Goal: Task Accomplishment & Management: Complete application form

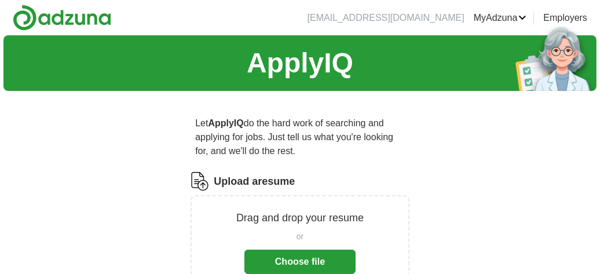
click at [317, 262] on button "Choose file" at bounding box center [299, 262] width 111 height 24
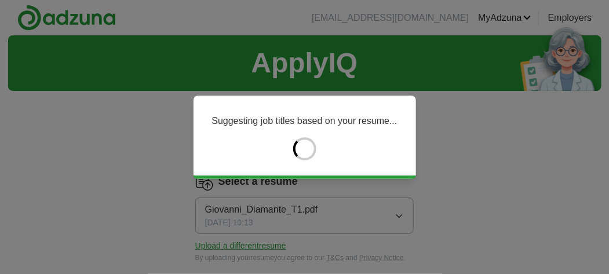
type input "********"
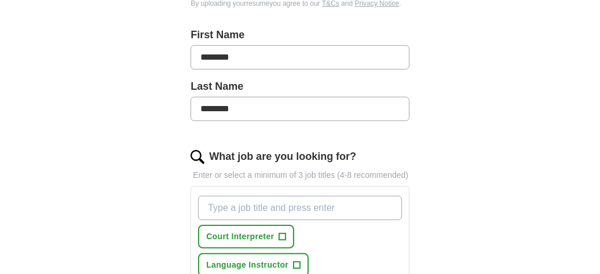
scroll to position [256, 0]
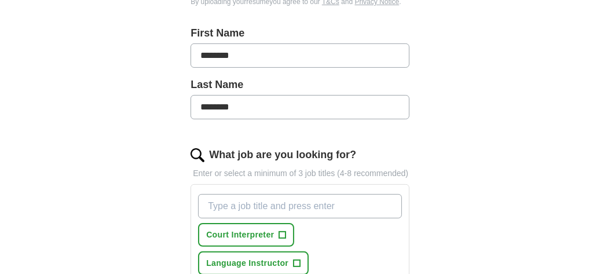
click at [345, 204] on input "What job are you looking for?" at bounding box center [300, 206] width 204 height 24
click at [218, 208] on input "Sostitute" at bounding box center [300, 206] width 204 height 24
click at [255, 207] on input "Substitute" at bounding box center [300, 206] width 204 height 24
click at [262, 204] on input "Substitute Theacher" at bounding box center [300, 206] width 204 height 24
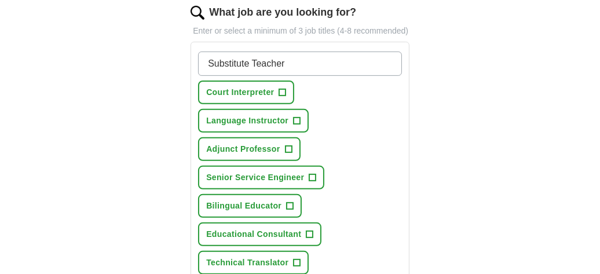
scroll to position [402, 0]
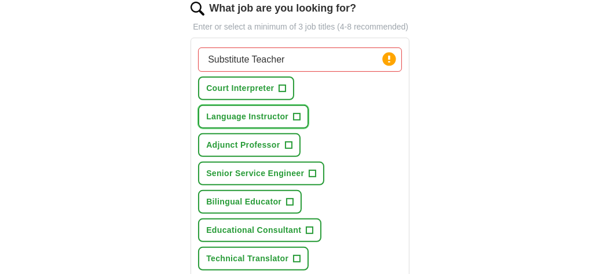
click at [297, 113] on span "+" at bounding box center [297, 116] width 7 height 9
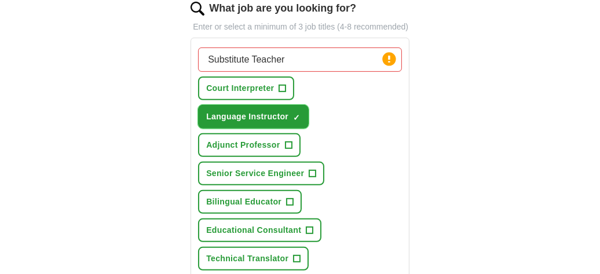
click at [0, 0] on span "×" at bounding box center [0, 0] width 0 height 0
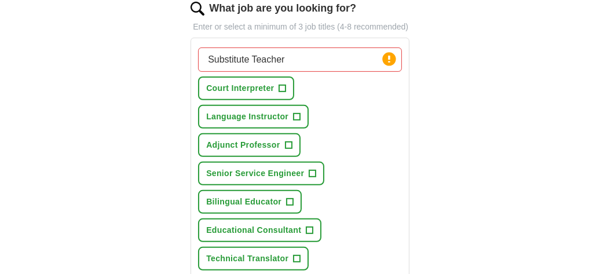
click at [343, 129] on div "Substitute Teacher Press return to add title Court Interpreter + Language Instr…" at bounding box center [300, 187] width 208 height 289
click at [290, 56] on input "Substitute Teacher" at bounding box center [300, 59] width 204 height 24
type input "S"
click at [295, 112] on span "+" at bounding box center [297, 116] width 7 height 9
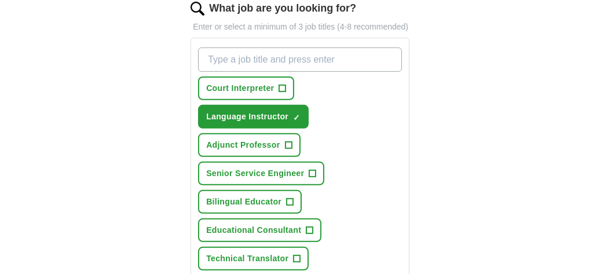
click at [214, 60] on input "What job are you looking for?" at bounding box center [300, 59] width 204 height 24
click at [228, 61] on input "Langage Instructor" at bounding box center [300, 59] width 204 height 24
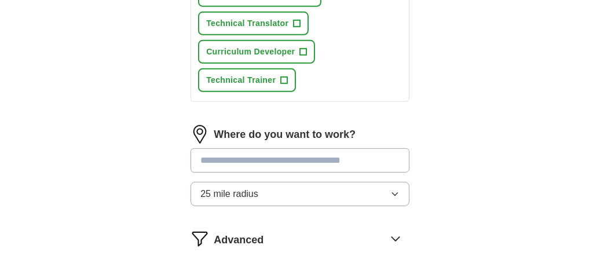
scroll to position [640, 0]
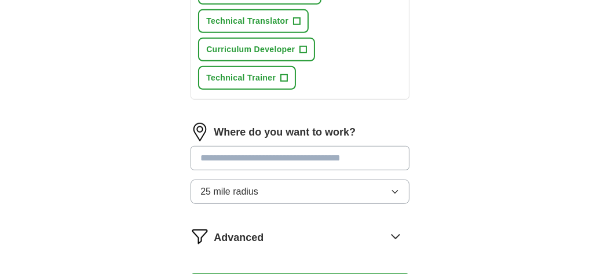
type input "Language Instructor"
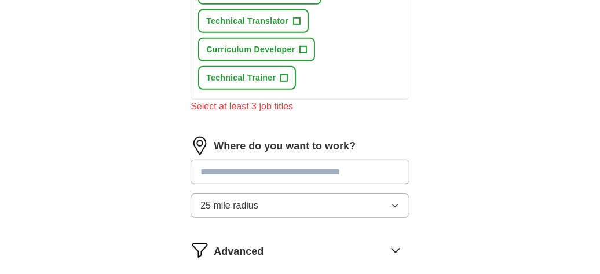
click at [202, 152] on div "Where do you want to work? 25 mile radius" at bounding box center [300, 182] width 219 height 90
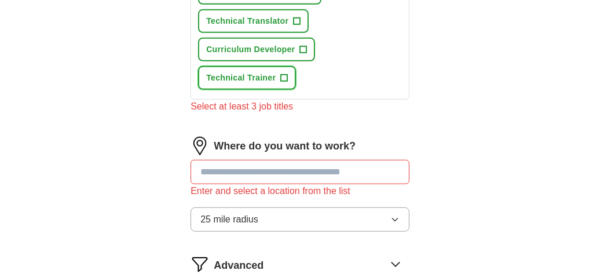
click at [285, 74] on span "+" at bounding box center [284, 78] width 7 height 9
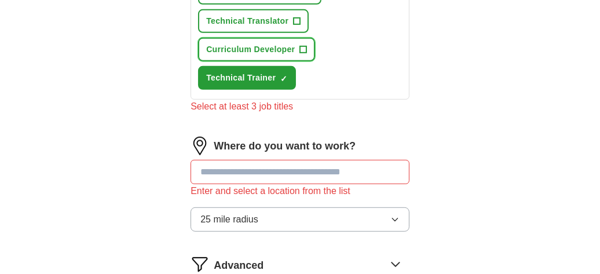
click at [303, 45] on span "+" at bounding box center [303, 49] width 7 height 9
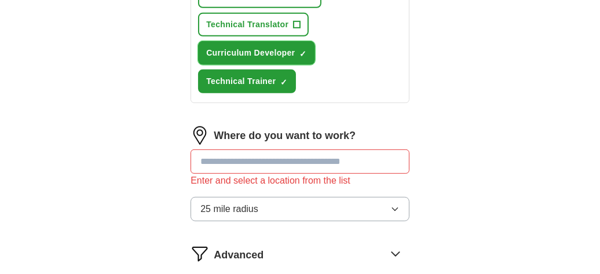
scroll to position [638, 0]
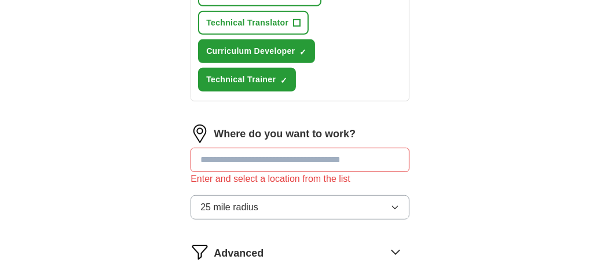
click at [397, 203] on icon "button" at bounding box center [394, 207] width 9 height 9
click at [396, 203] on icon "button" at bounding box center [394, 207] width 9 height 9
click at [207, 153] on input at bounding box center [300, 160] width 219 height 24
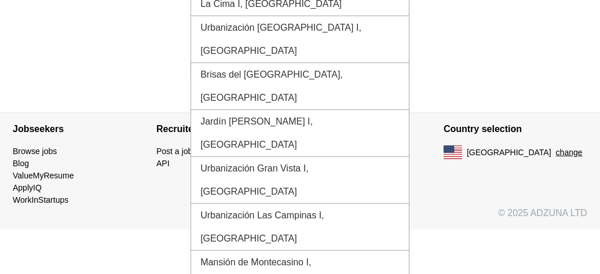
scroll to position [877, 0]
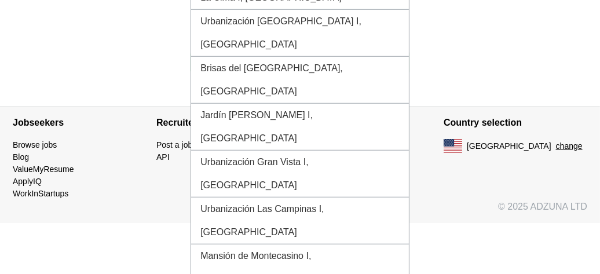
type input "******"
click at [556, 140] on button "change" at bounding box center [569, 146] width 27 height 12
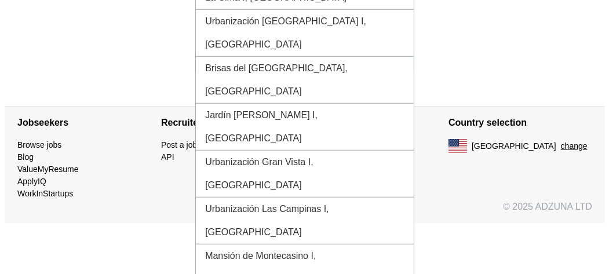
scroll to position [818, 0]
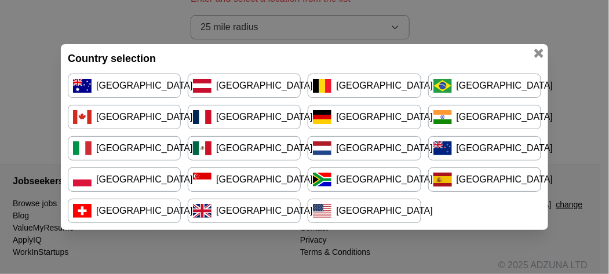
click at [369, 212] on link "[GEOGRAPHIC_DATA]" at bounding box center [363, 211] width 113 height 24
